Goal: Share content

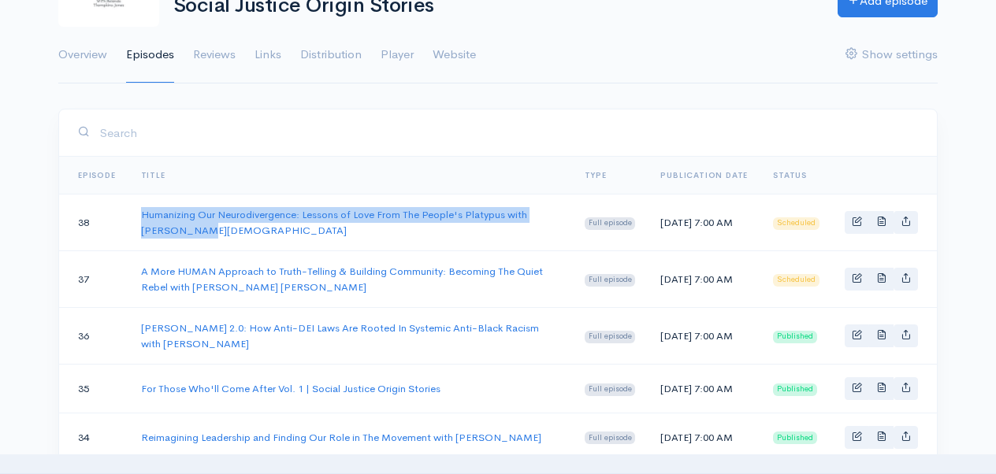
click at [139, 221] on td "Humanizing Our Neurodivergence: Lessons of Love From The People's Platypus with…" at bounding box center [350, 223] width 444 height 57
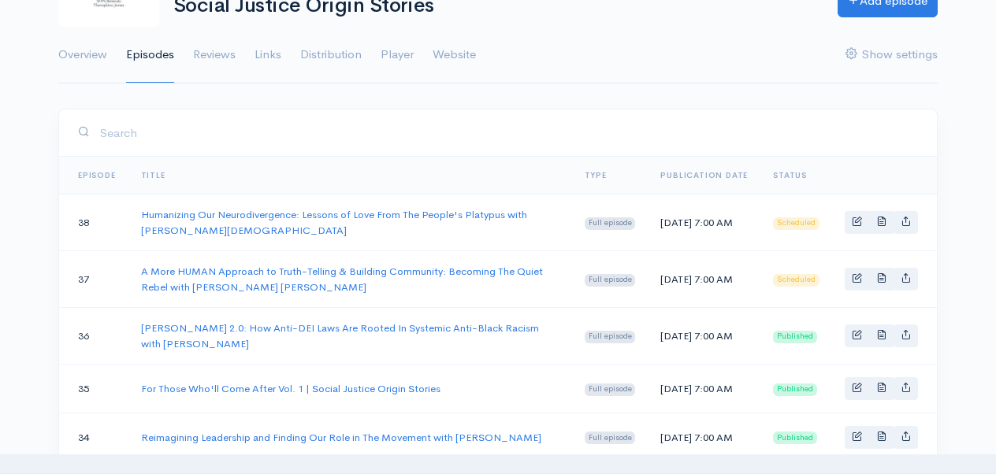
click at [663, 74] on ul "Overview Episodes Reviews Links Distribution Player Website Show settings" at bounding box center [497, 55] width 879 height 57
click at [911, 224] on link "Basic example" at bounding box center [905, 222] width 24 height 23
type input "[URL][DOMAIN_NAME]"
type input "<iframe src='[URL][DOMAIN_NAME]' width='100%' height='190' frameborder='0' scro…"
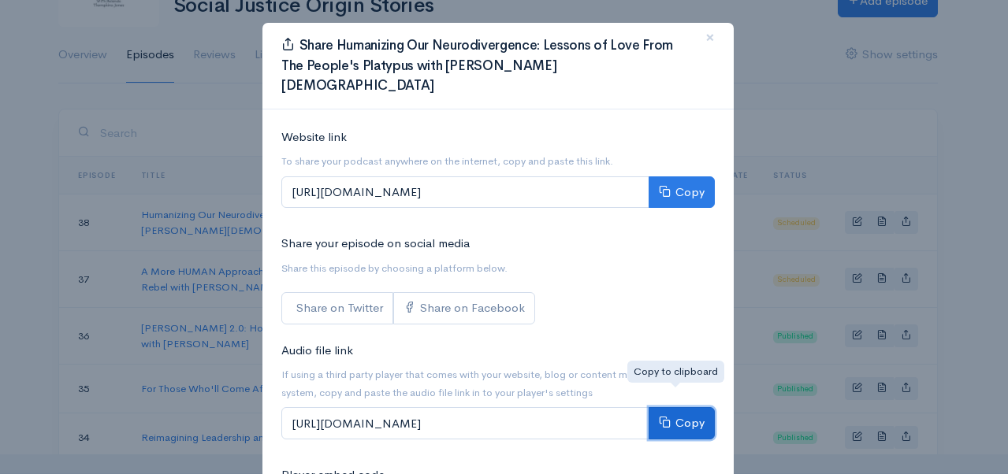
click at [671, 407] on button "Copy" at bounding box center [681, 423] width 66 height 32
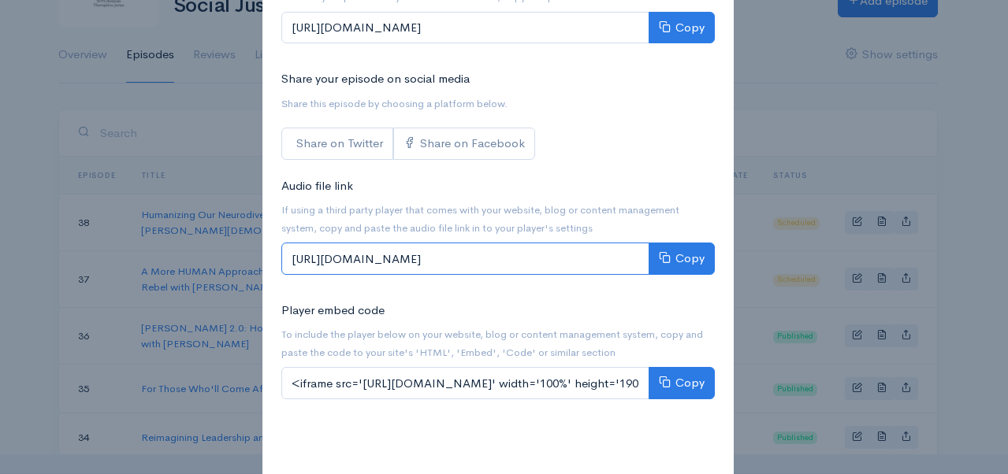
scroll to position [252, 0]
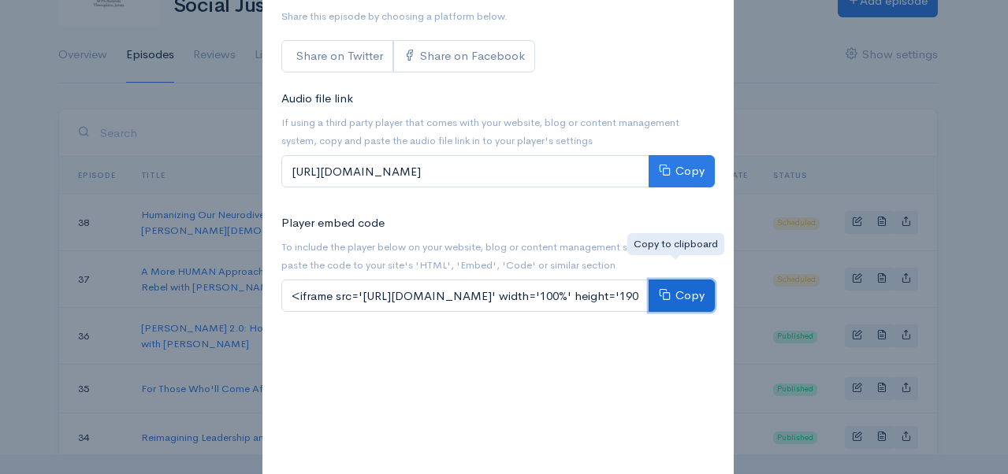
click at [674, 280] on button "Copy" at bounding box center [681, 296] width 66 height 32
